Goal: Information Seeking & Learning: Find specific fact

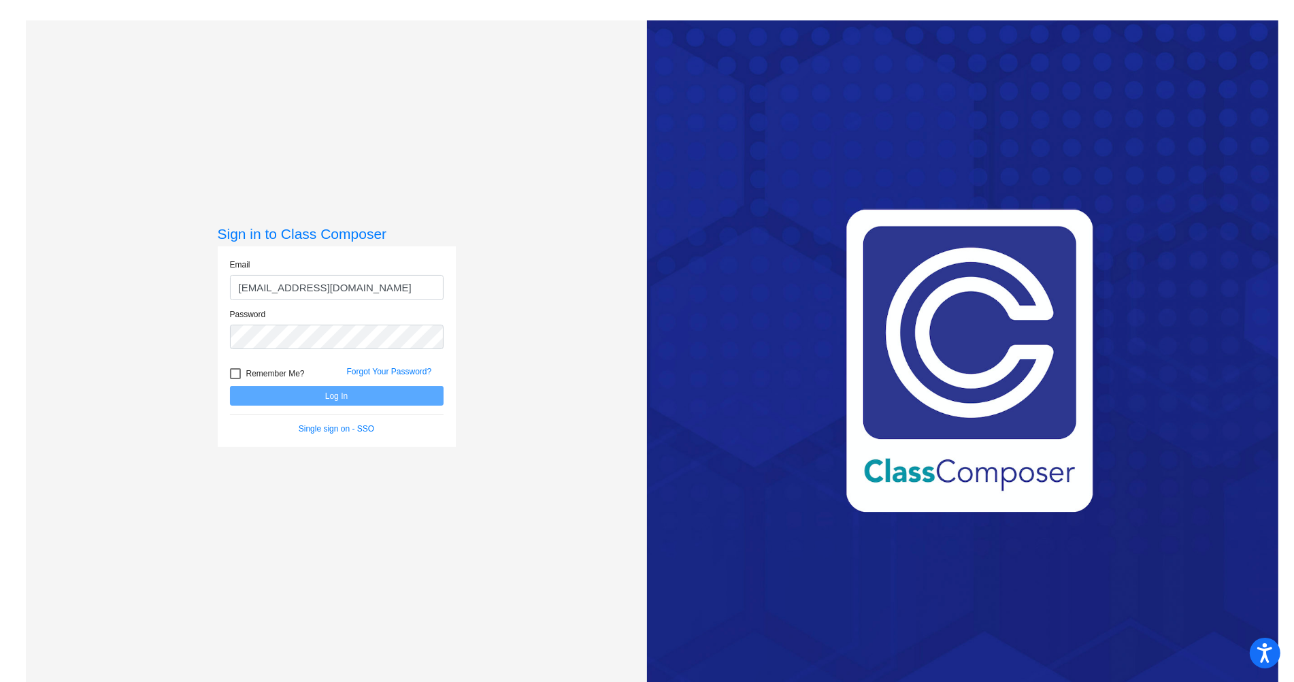
type input "[EMAIL_ADDRESS][DOMAIN_NAME]"
click at [230, 386] on button "Log In" at bounding box center [337, 396] width 214 height 20
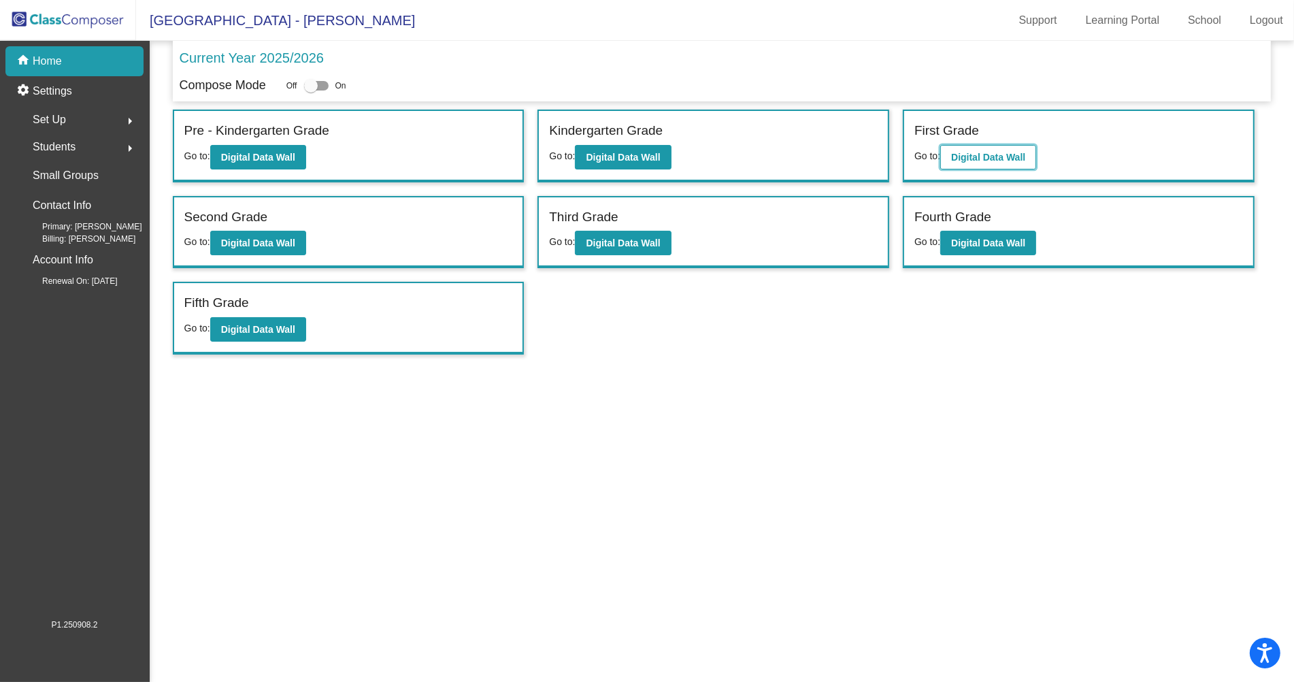
click at [1025, 156] on b "Digital Data Wall" at bounding box center [988, 157] width 74 height 11
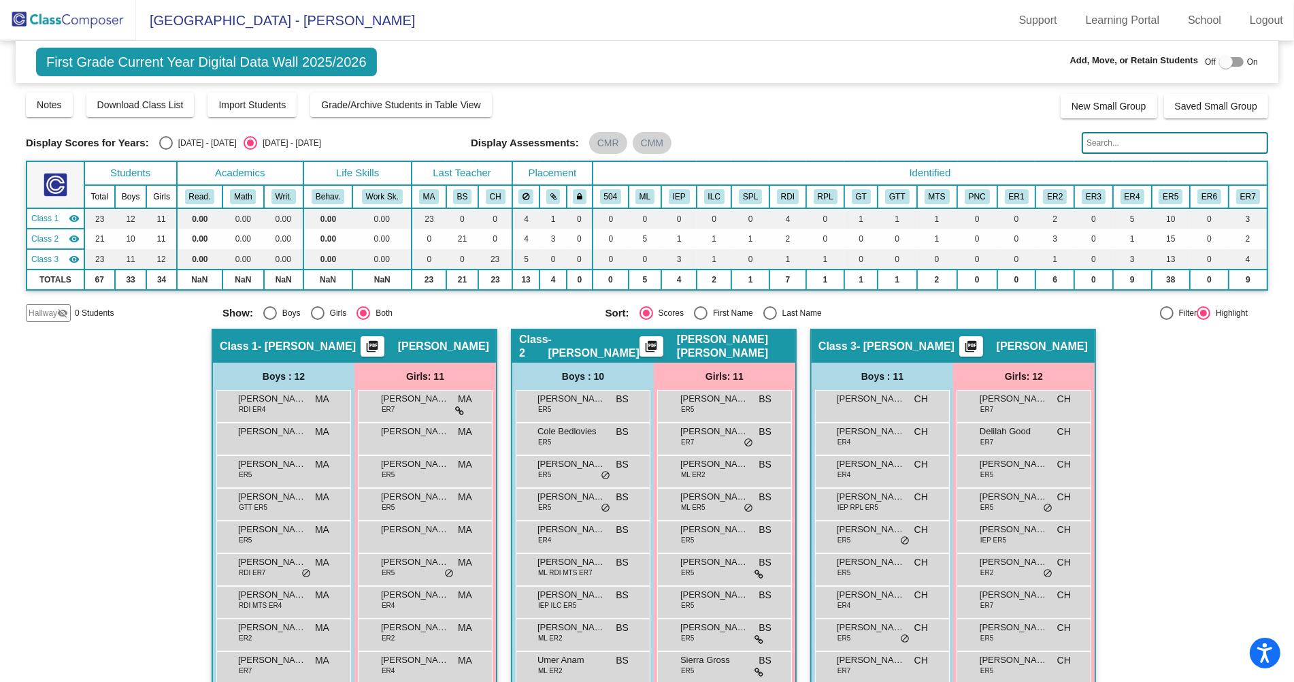
click at [1234, 61] on div at bounding box center [1231, 62] width 24 height 10
checkbox input "true"
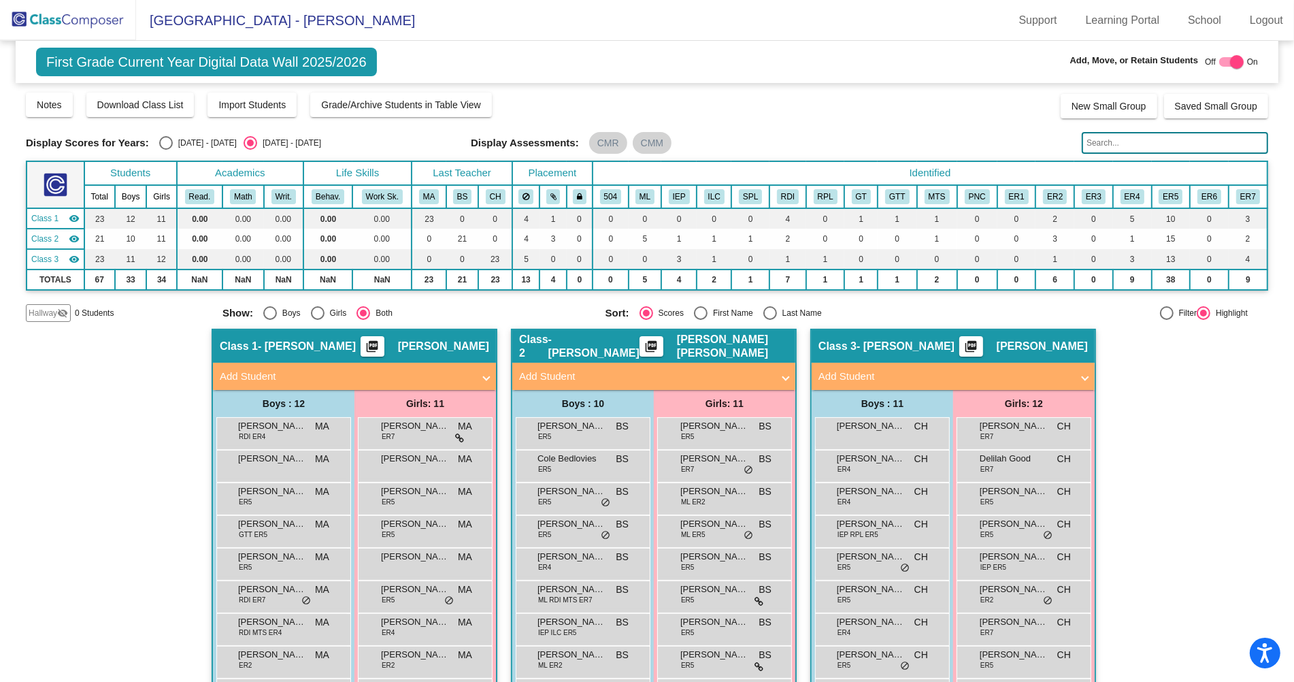
click at [1146, 140] on input "text" at bounding box center [1175, 143] width 186 height 22
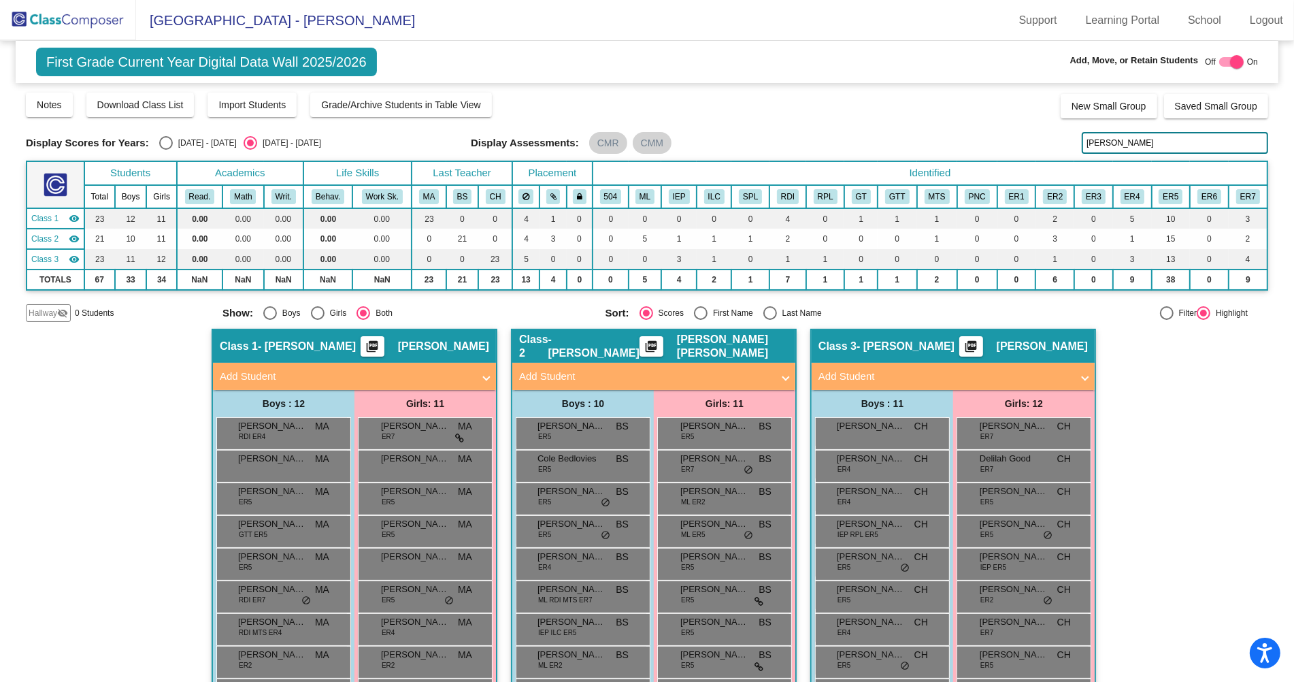
scroll to position [3, 0]
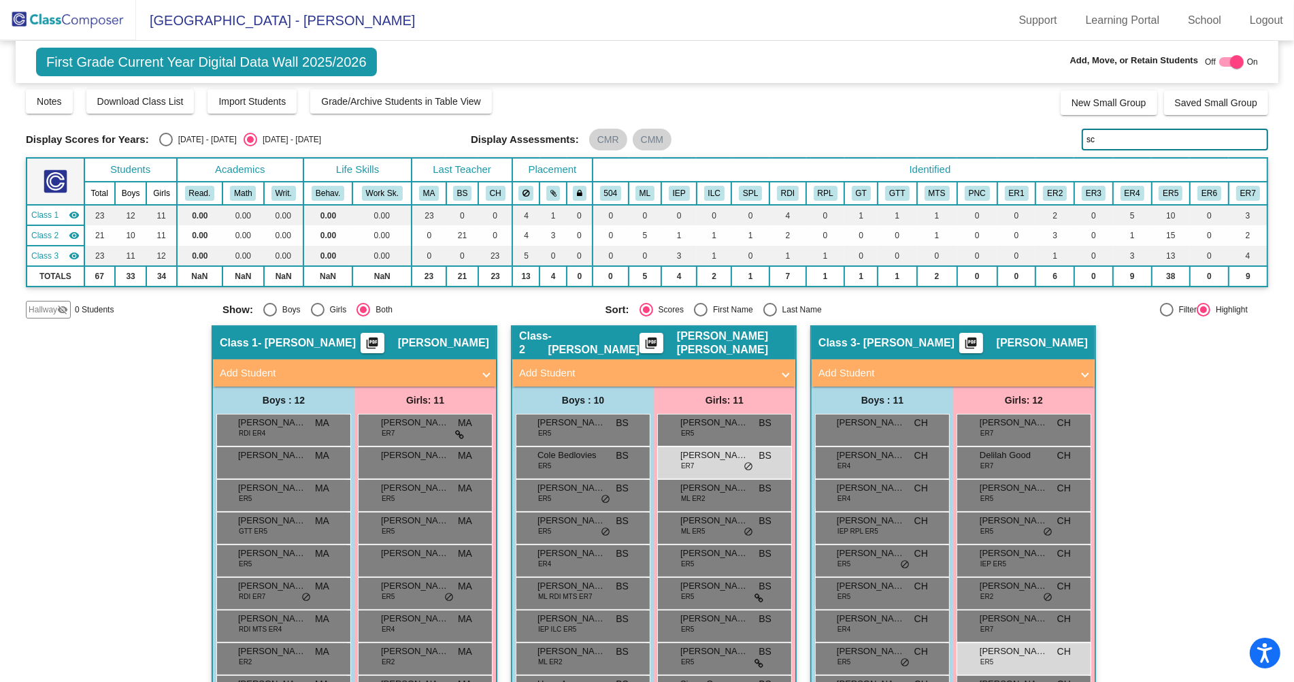
type input "s"
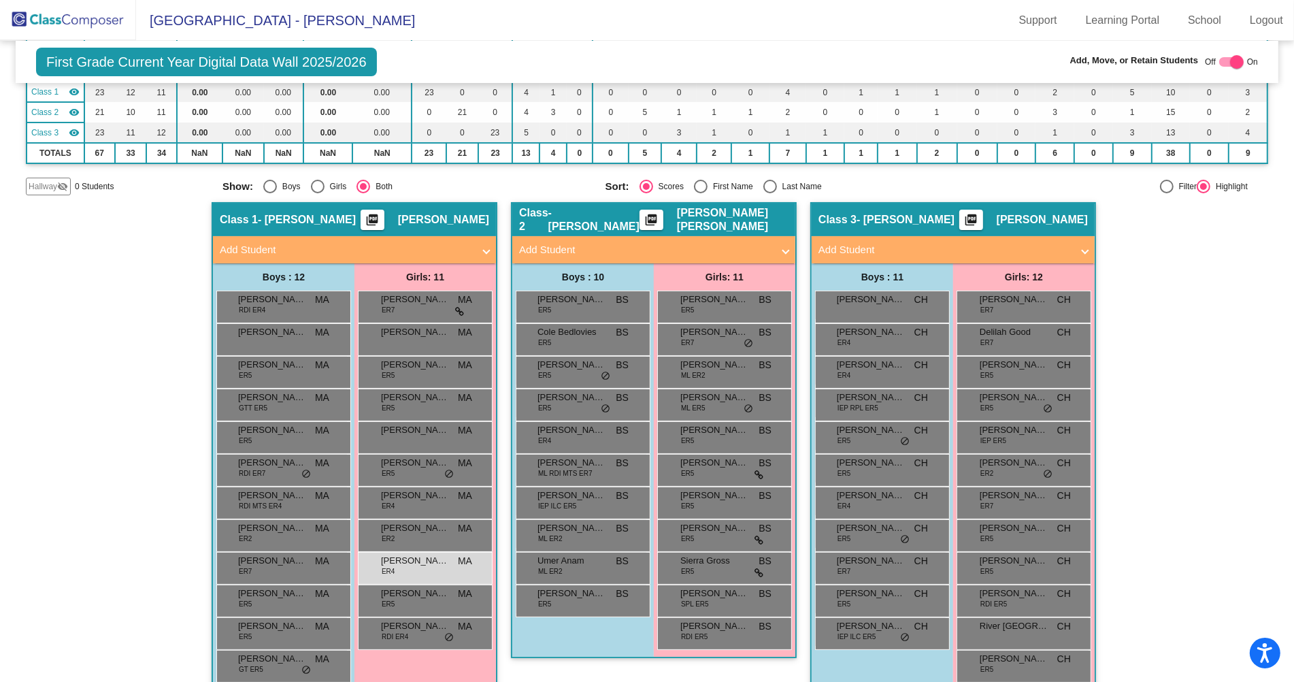
scroll to position [146, 0]
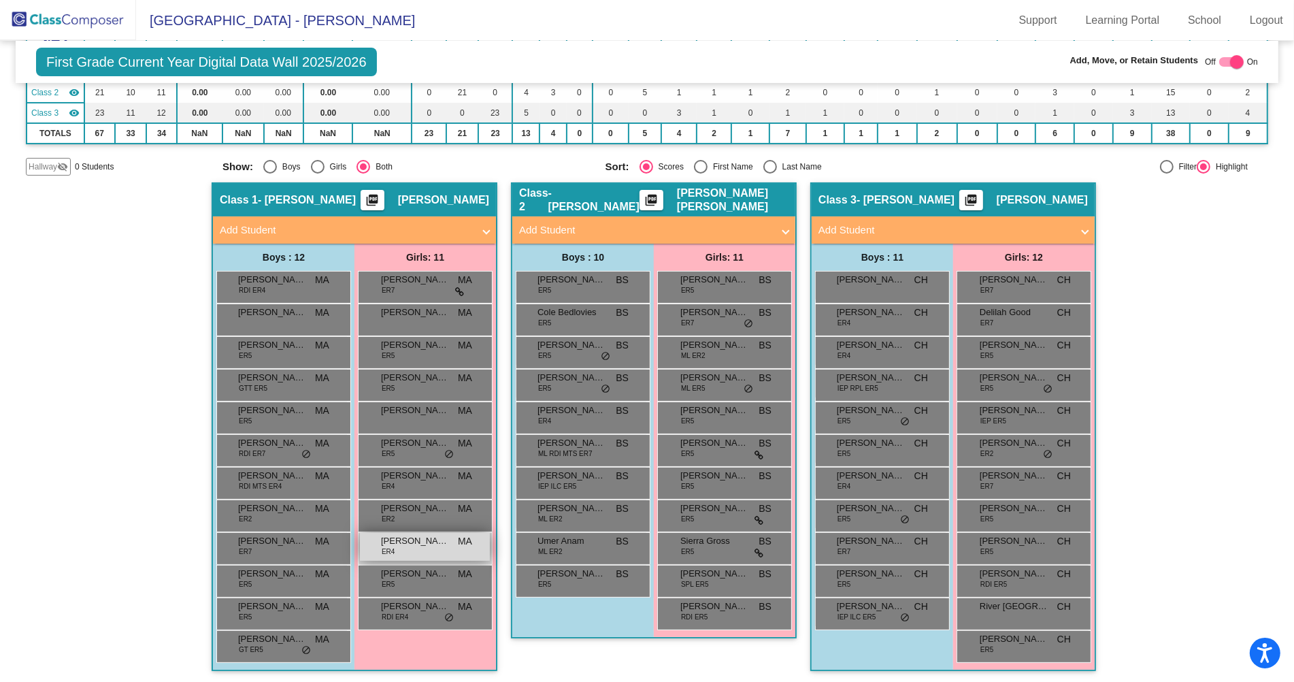
type input "[PERSON_NAME]"
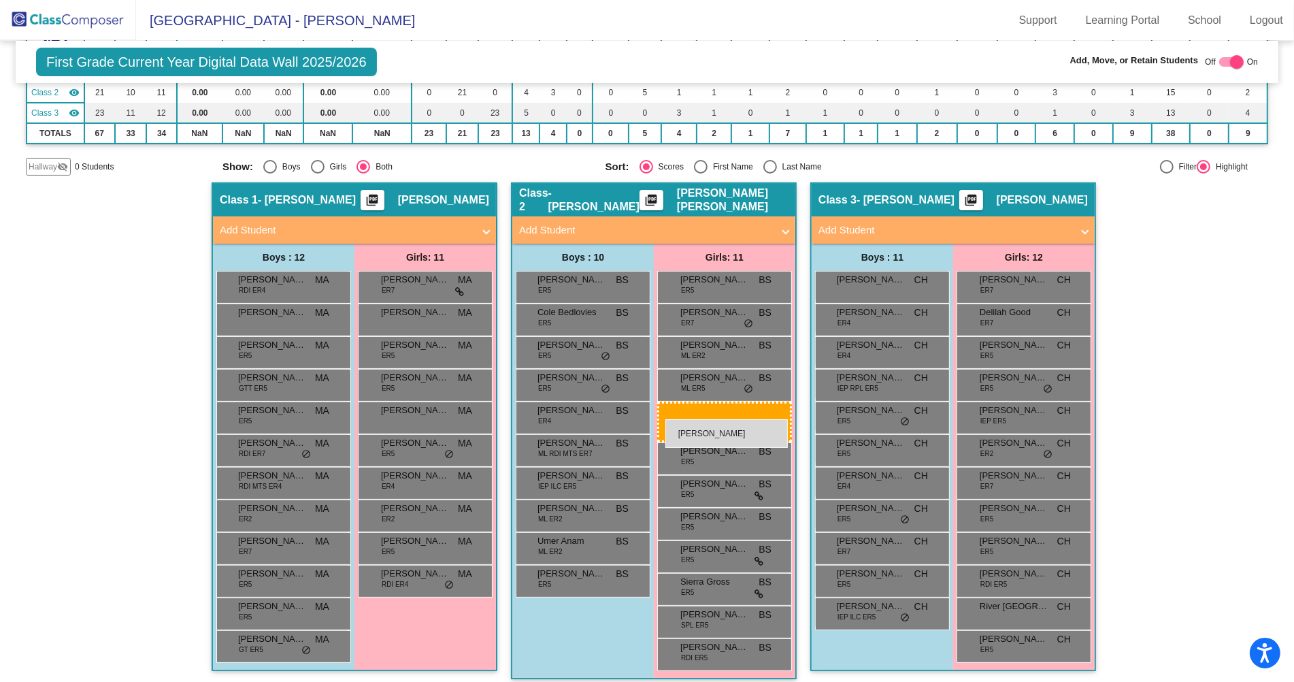
drag, startPoint x: 416, startPoint y: 544, endPoint x: 665, endPoint y: 418, distance: 279.0
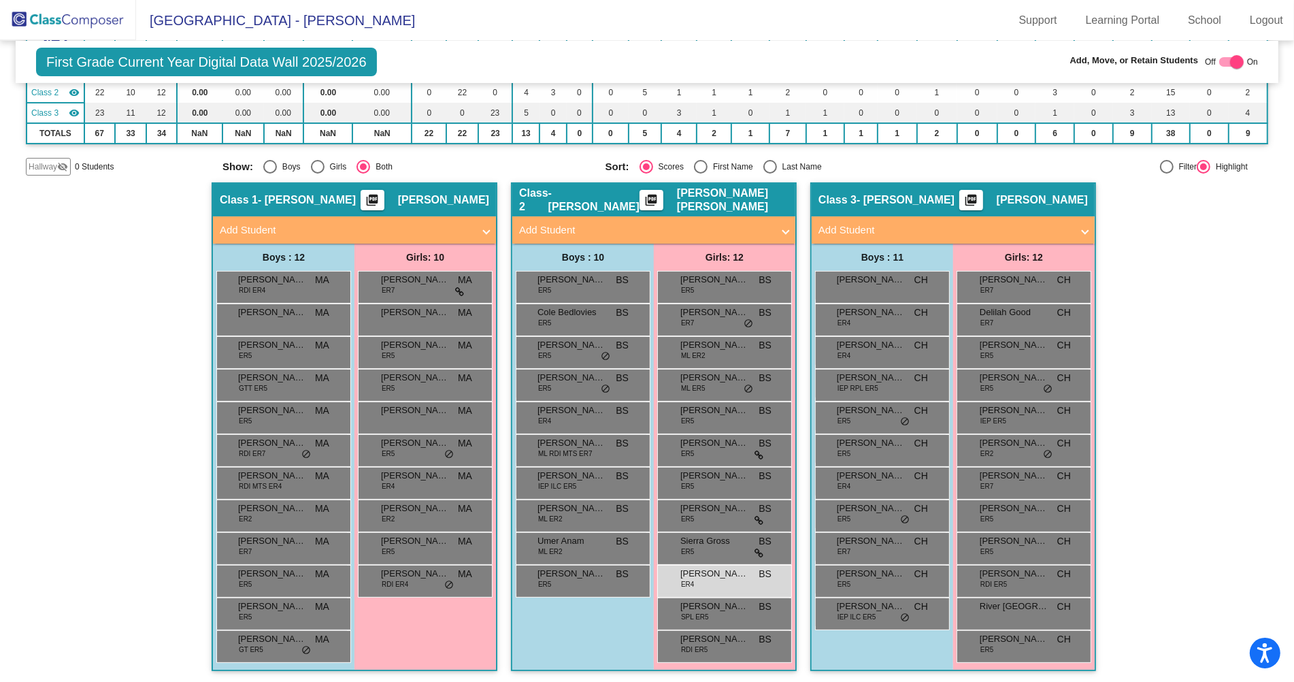
click at [1231, 416] on div "Hallway - Hallway Class picture_as_pdf Add Student First Name Last Name Student…" at bounding box center [647, 433] width 1242 height 502
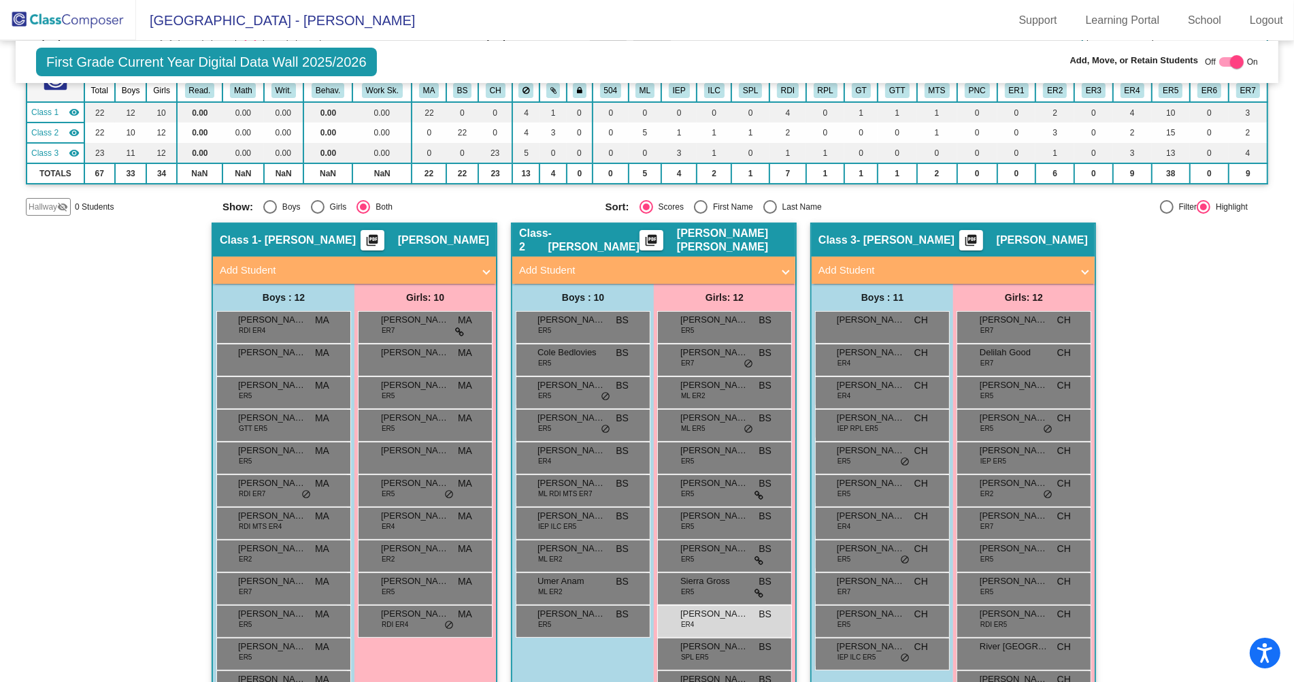
scroll to position [110, 0]
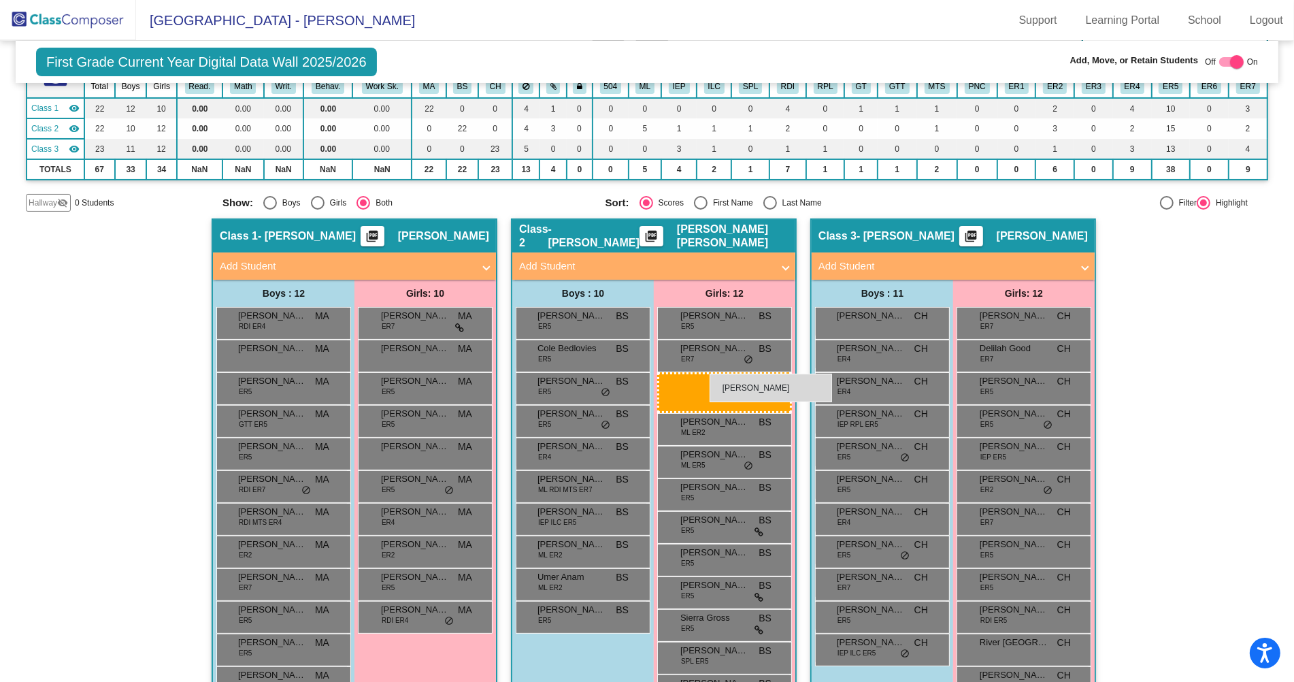
drag, startPoint x: 719, startPoint y: 616, endPoint x: 709, endPoint y: 372, distance: 244.5
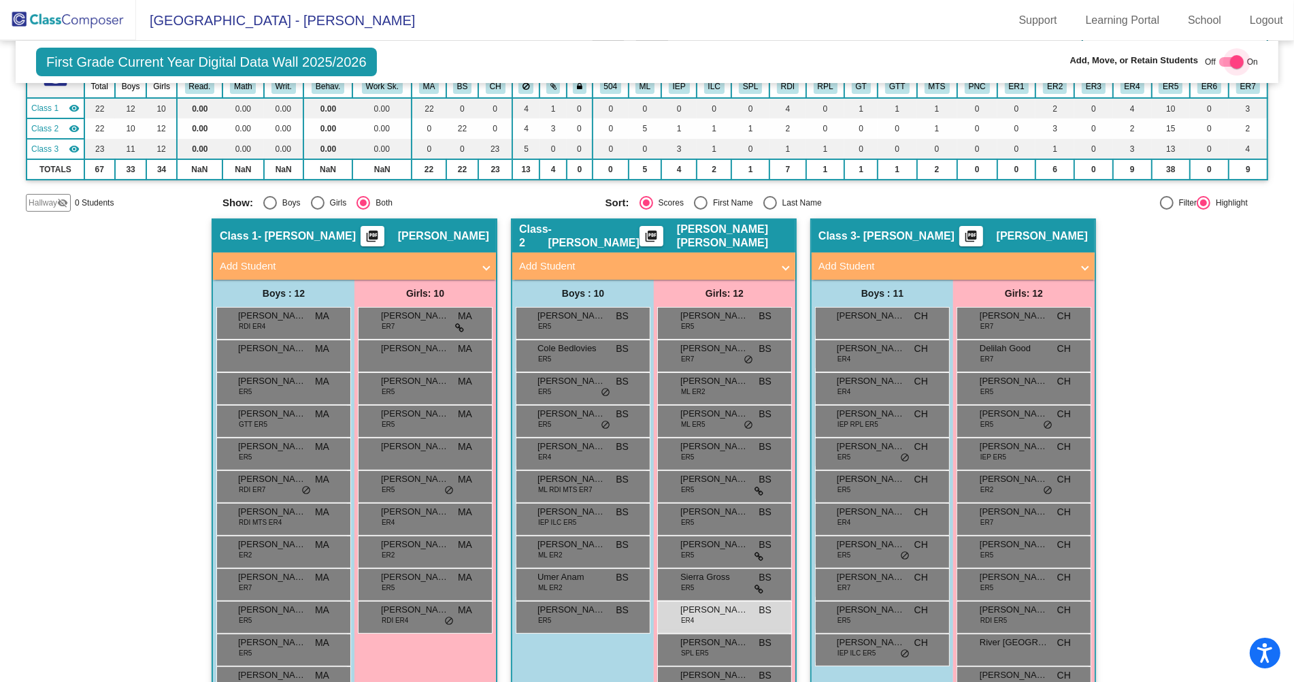
click at [1221, 60] on div at bounding box center [1231, 62] width 24 height 10
checkbox input "false"
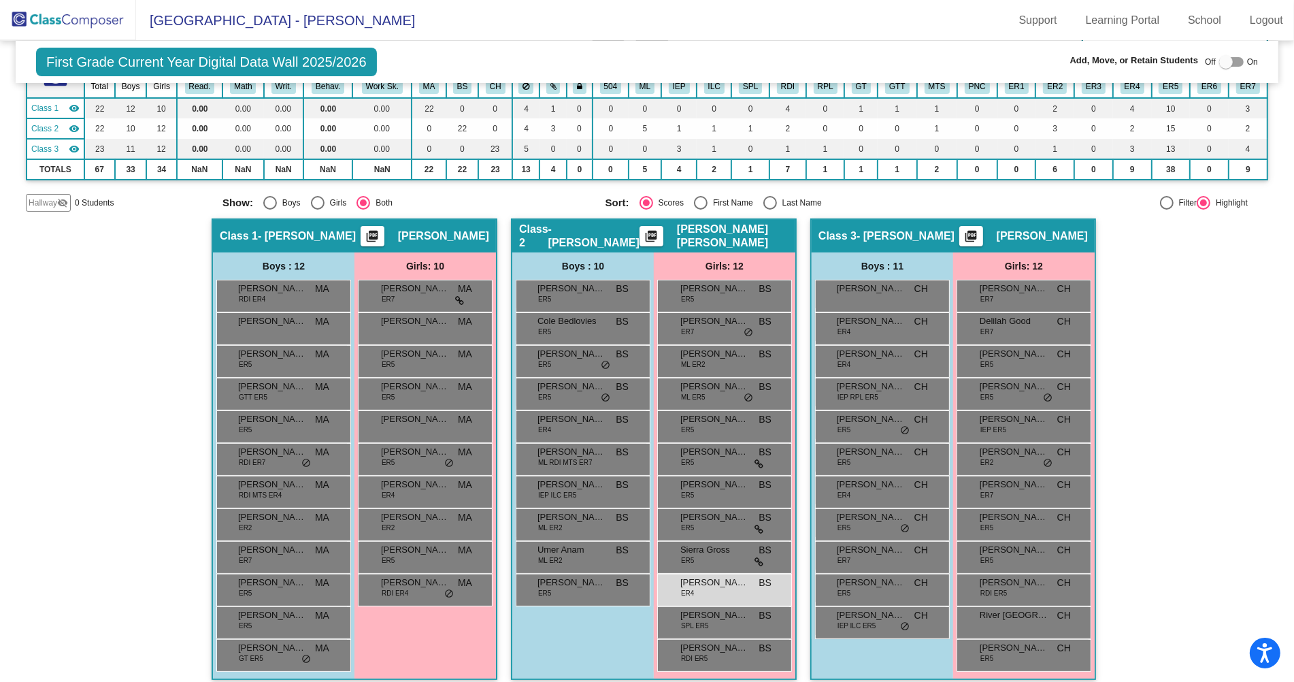
click at [65, 310] on div "Hallway - Hallway Class picture_as_pdf Add Student First Name Last Name Student…" at bounding box center [647, 455] width 1242 height 475
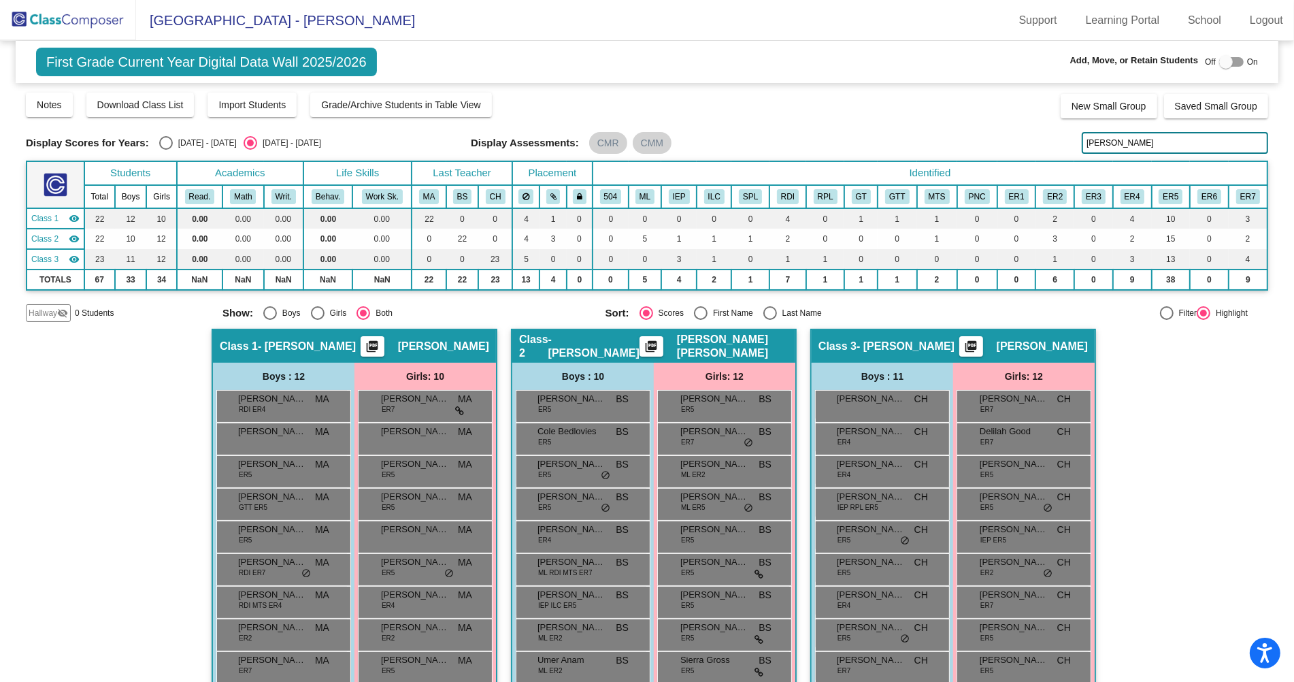
click at [1123, 133] on input "[PERSON_NAME]" at bounding box center [1175, 143] width 186 height 22
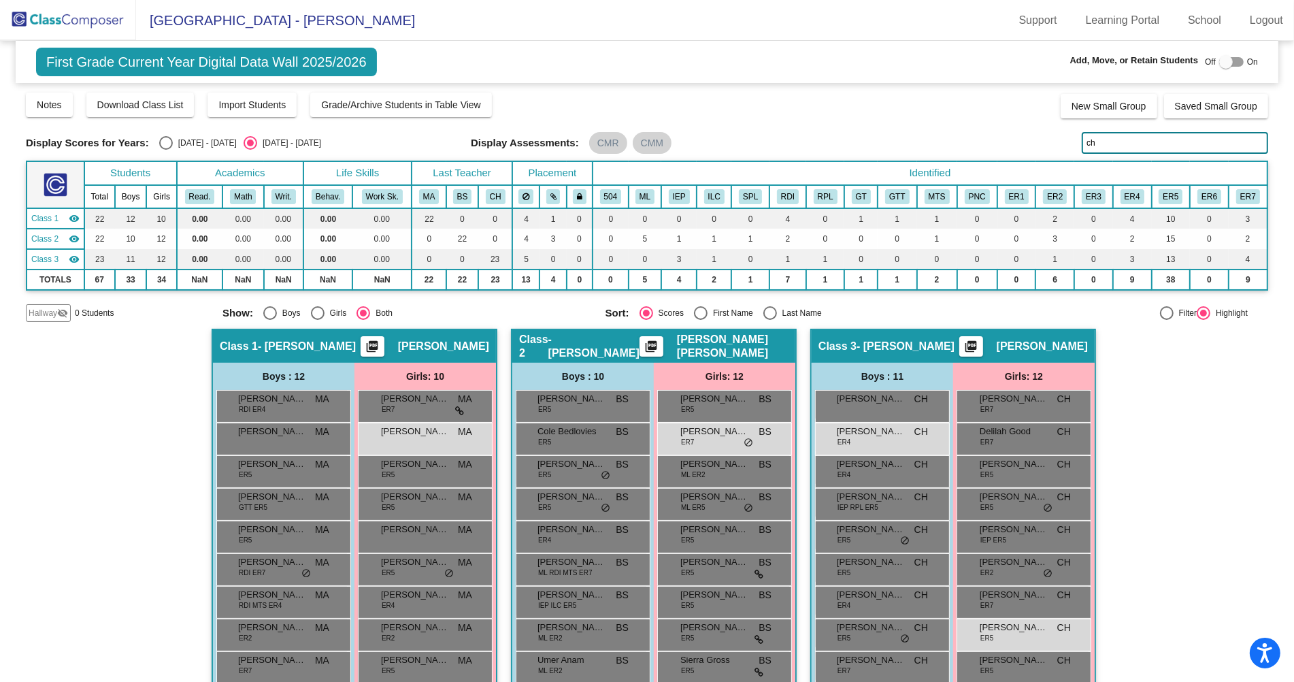
type input "c"
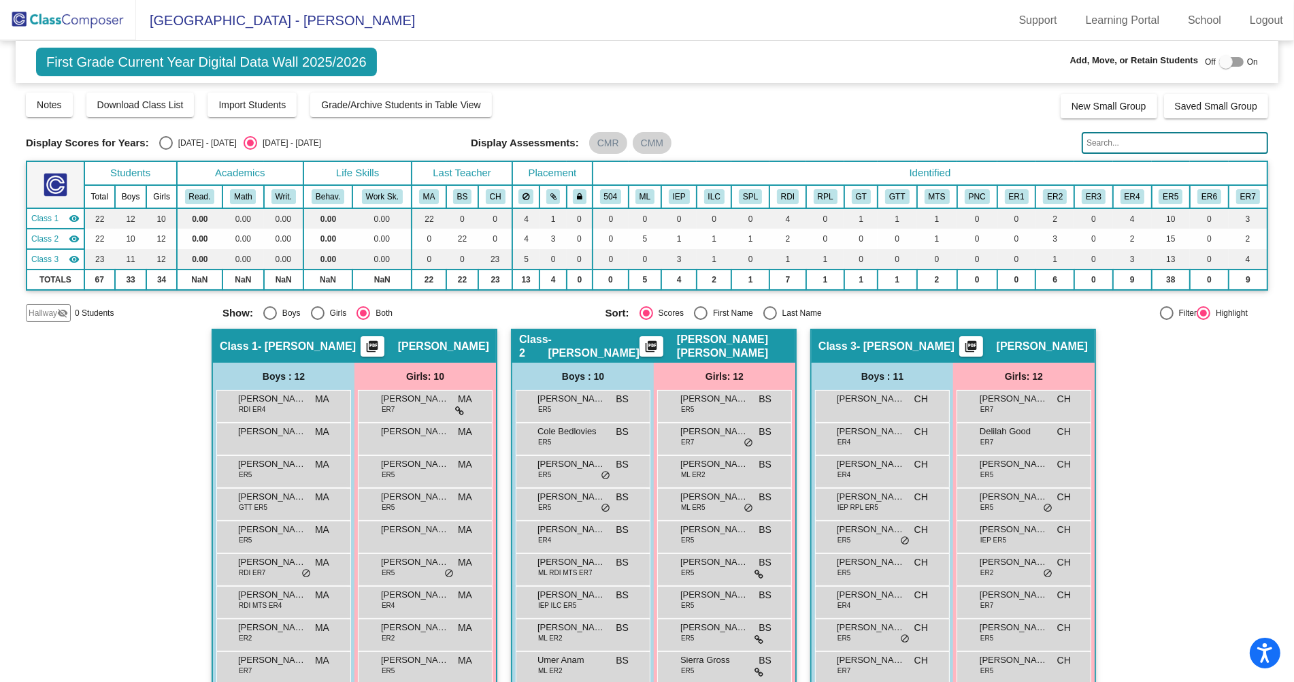
click at [1172, 421] on div "Hallway - Hallway Class picture_as_pdf Add Student First Name Last Name Student…" at bounding box center [647, 566] width 1242 height 475
click at [1257, 19] on link "Logout" at bounding box center [1266, 21] width 55 height 22
